Goal: Task Accomplishment & Management: Use online tool/utility

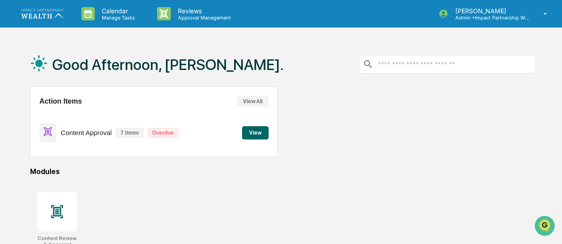
click at [256, 135] on button "View" at bounding box center [255, 132] width 27 height 13
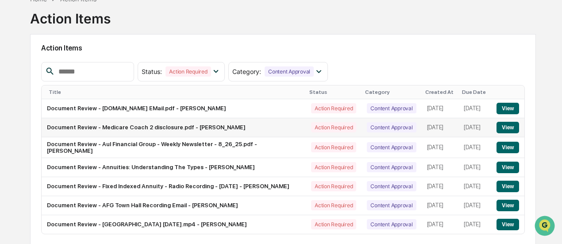
scroll to position [73, 0]
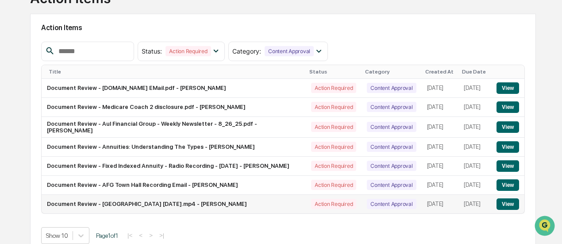
click at [508, 210] on button "View" at bounding box center [507, 203] width 23 height 11
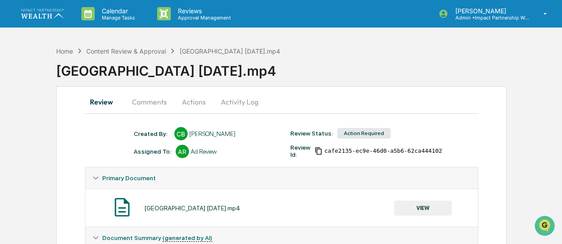
scroll to position [38, 0]
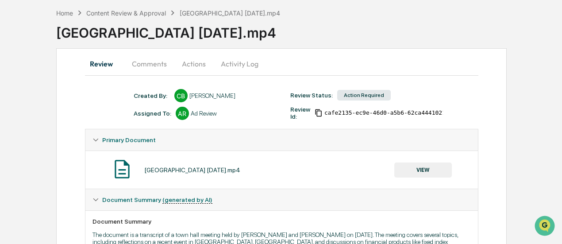
click at [423, 171] on button "VIEW" at bounding box center [422, 169] width 57 height 15
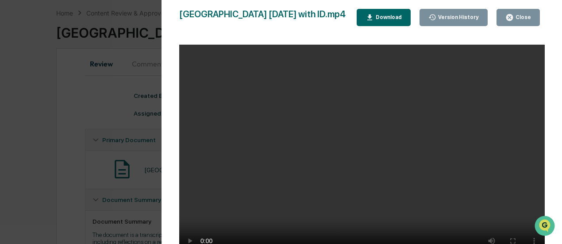
click at [374, 19] on icon "button" at bounding box center [369, 17] width 8 height 8
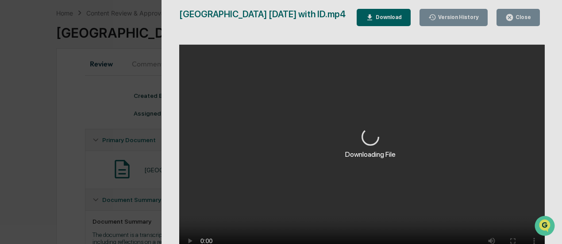
scroll to position [82, 0]
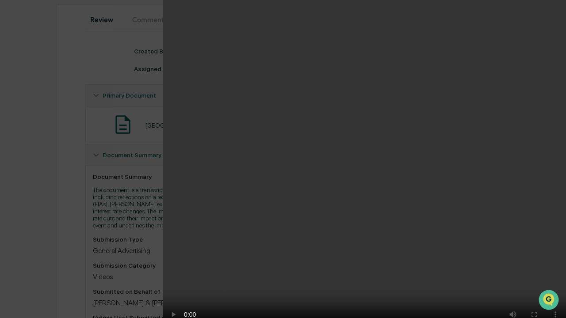
click at [534, 227] on video "Your browser does not support the video tag." at bounding box center [364, 168] width 403 height 336
